Goal: Find specific page/section: Find specific page/section

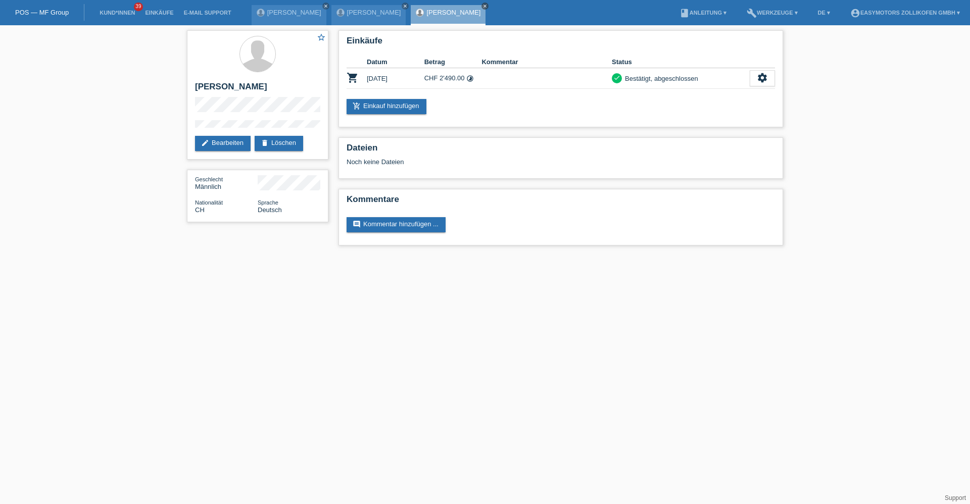
click at [484, 7] on icon "close" at bounding box center [484, 6] width 5 height 5
click at [395, 13] on link "[PERSON_NAME]" at bounding box center [374, 13] width 54 height 8
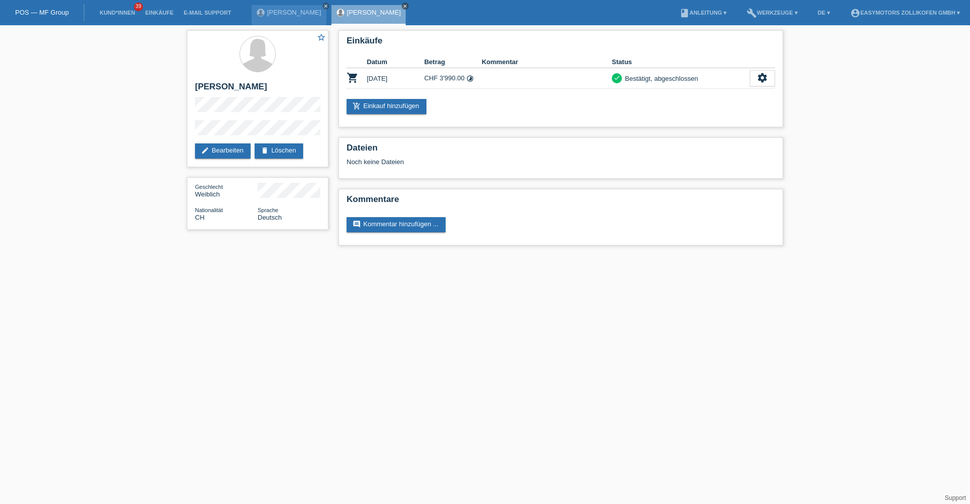
click at [408, 7] on icon "close" at bounding box center [405, 6] width 5 height 5
click at [281, 16] on div "Bajram Bajrami close" at bounding box center [289, 15] width 75 height 20
click at [323, 4] on icon "close" at bounding box center [325, 6] width 5 height 5
click at [163, 13] on link "Einkäufe" at bounding box center [159, 13] width 38 height 6
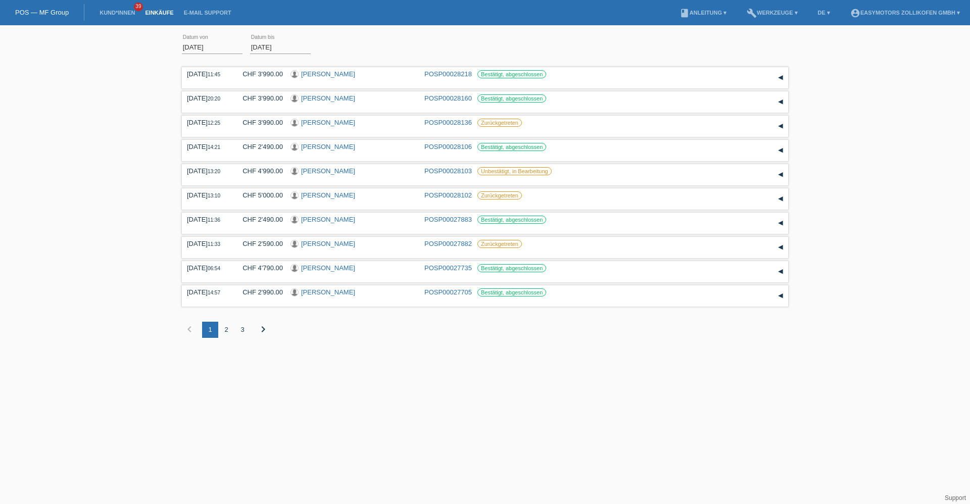
click at [519, 353] on html "POS — MF Group Kund*innen 39 Einkäufe E-Mail Support menu account_circle" at bounding box center [485, 176] width 970 height 353
click at [64, 10] on link "POS — MF Group" at bounding box center [42, 13] width 54 height 8
